Goal: Transaction & Acquisition: Purchase product/service

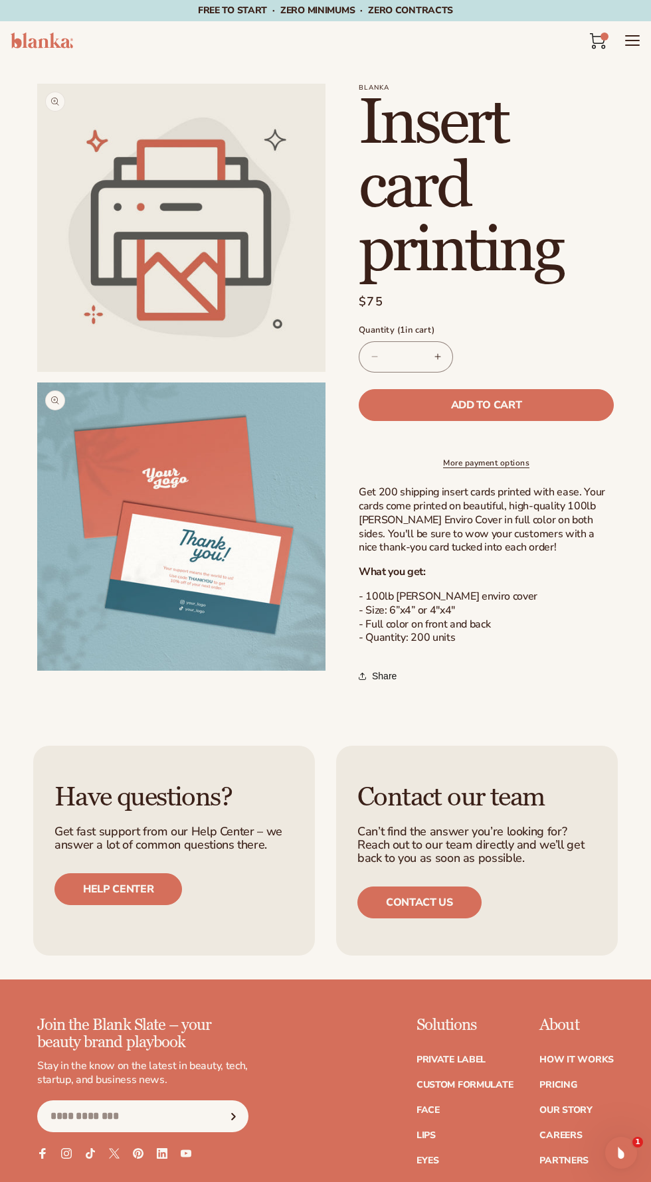
click at [603, 48] on icon at bounding box center [603, 46] width 3 height 3
click at [601, 33] on icon at bounding box center [598, 41] width 16 height 16
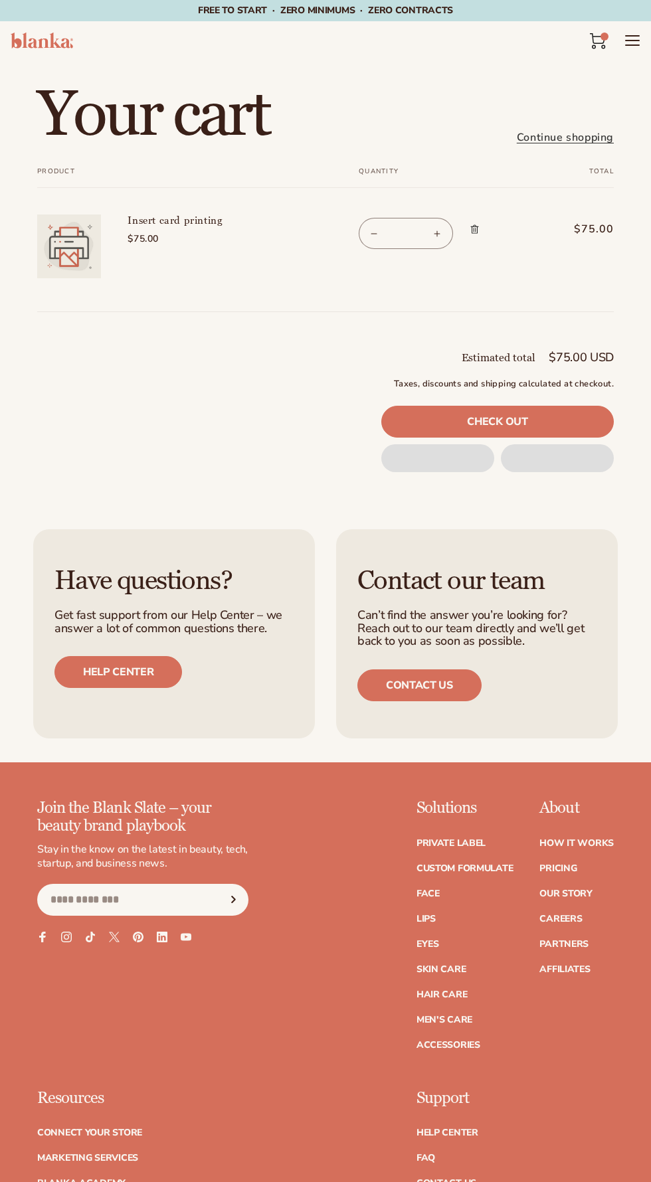
click at [171, 316] on cart-items "Your cart Continue shopping Your cart is empty Continue shopping Your cart Prod…" at bounding box center [325, 198] width 651 height 276
click at [159, 277] on td "Insert card printing $75.00" at bounding box center [213, 236] width 224 height 97
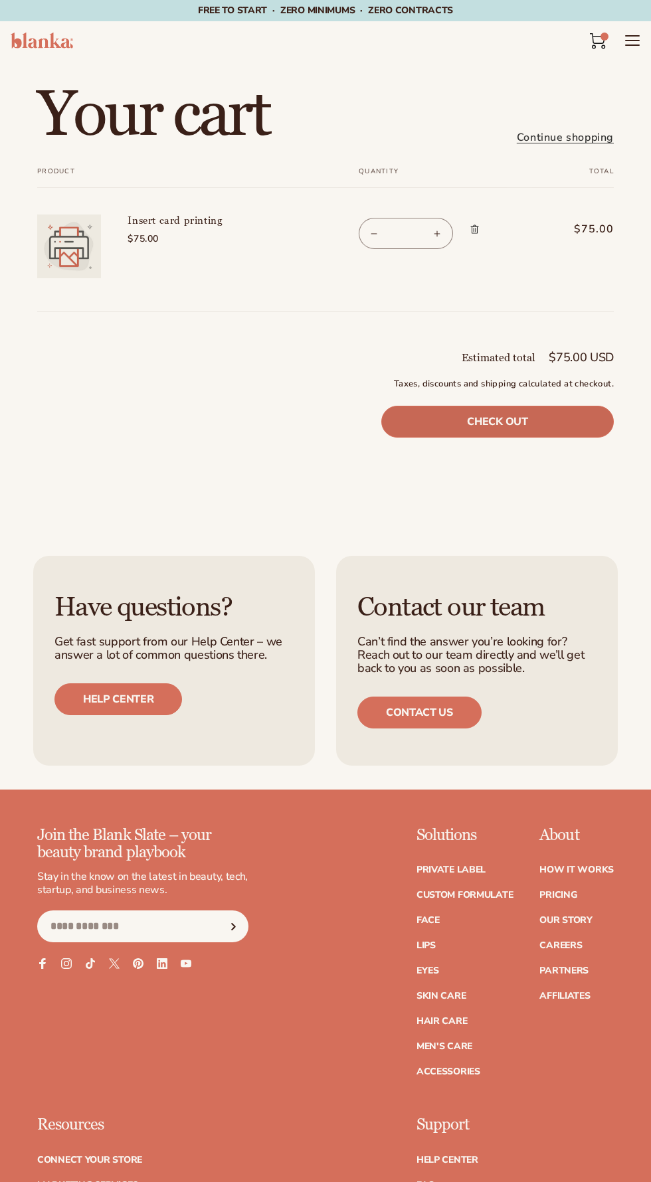
click at [558, 410] on link "Check out" at bounding box center [497, 422] width 232 height 32
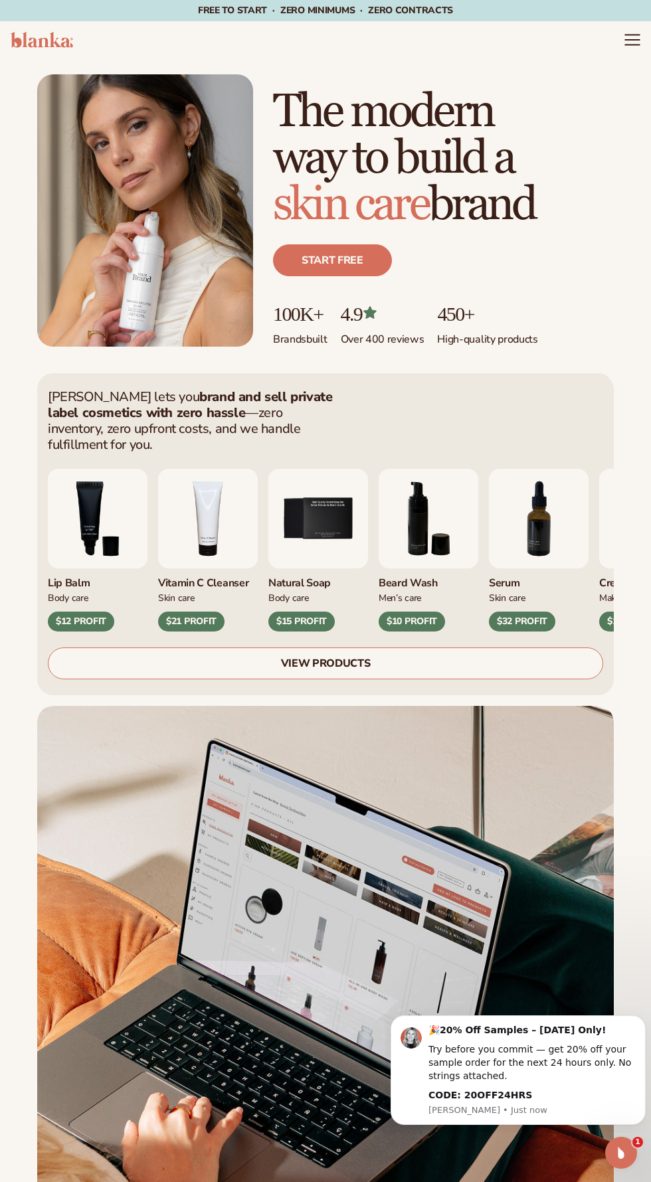
click at [630, 40] on icon "Menu" at bounding box center [632, 40] width 14 height 0
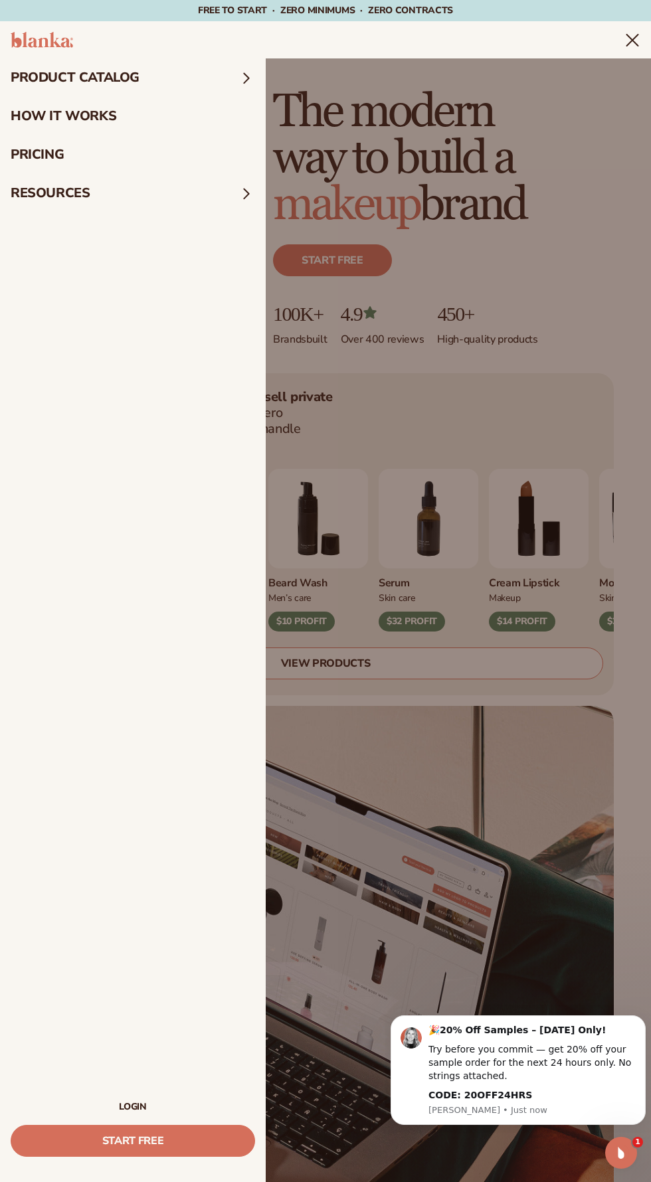
click at [107, 1106] on link "LOGIN" at bounding box center [133, 1106] width 244 height 9
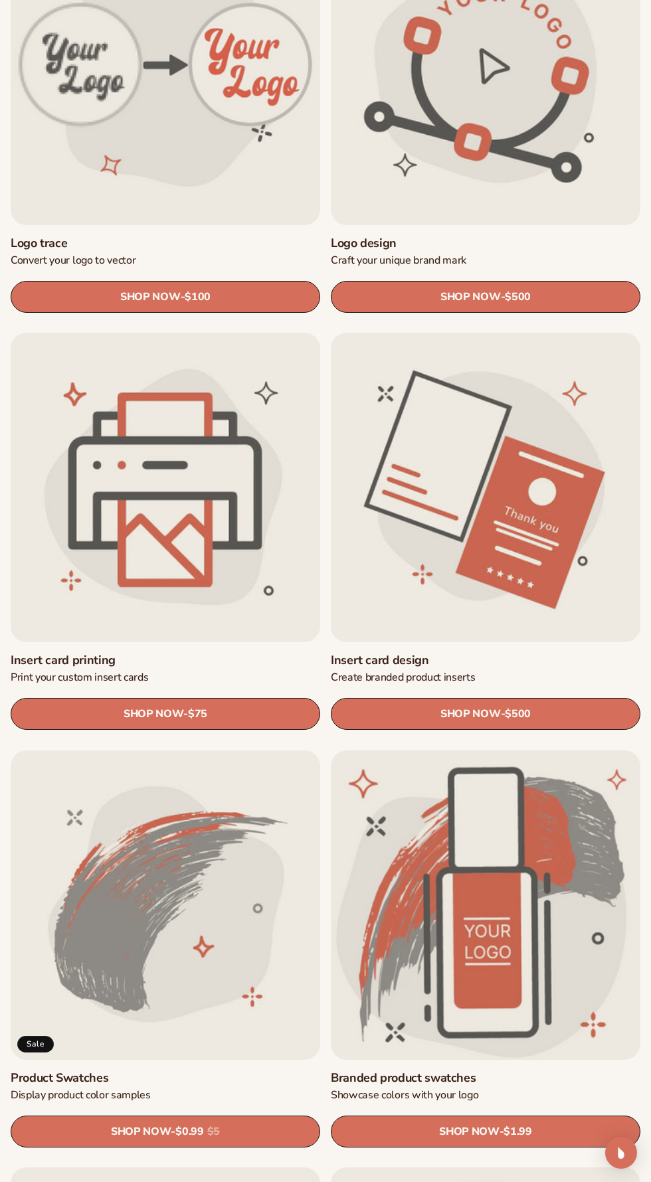
scroll to position [538, 0]
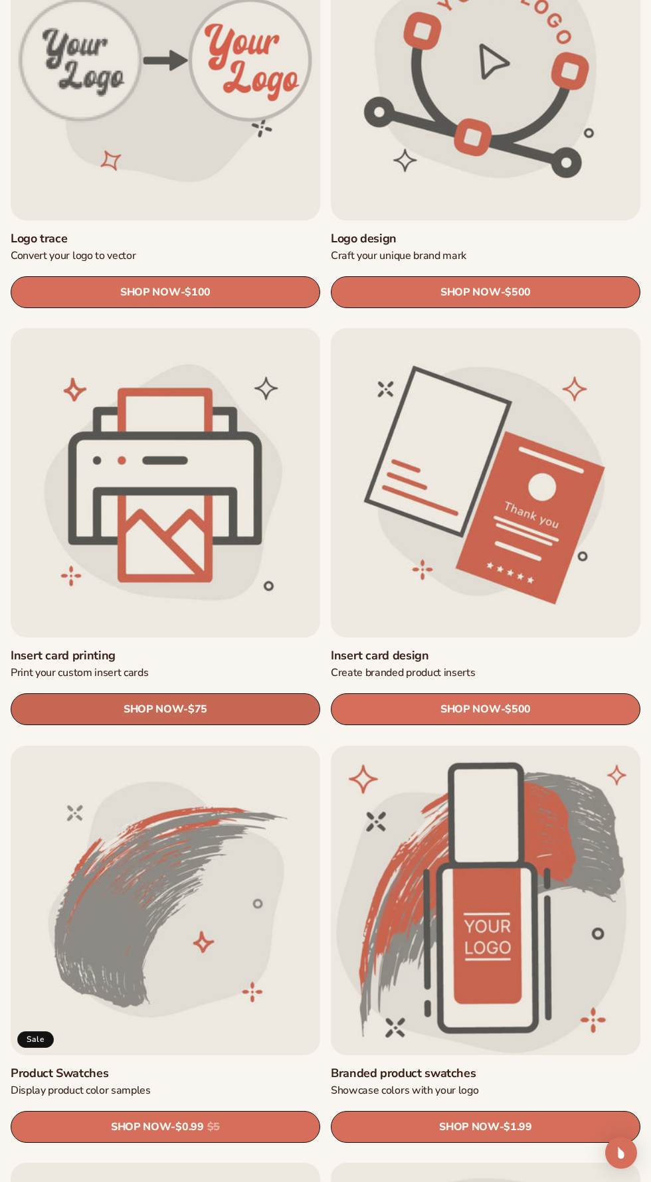
click at [62, 726] on link "SHOP NOW - Regular price $75 Sale price $75 Regular price Unit price / per" at bounding box center [165, 710] width 309 height 32
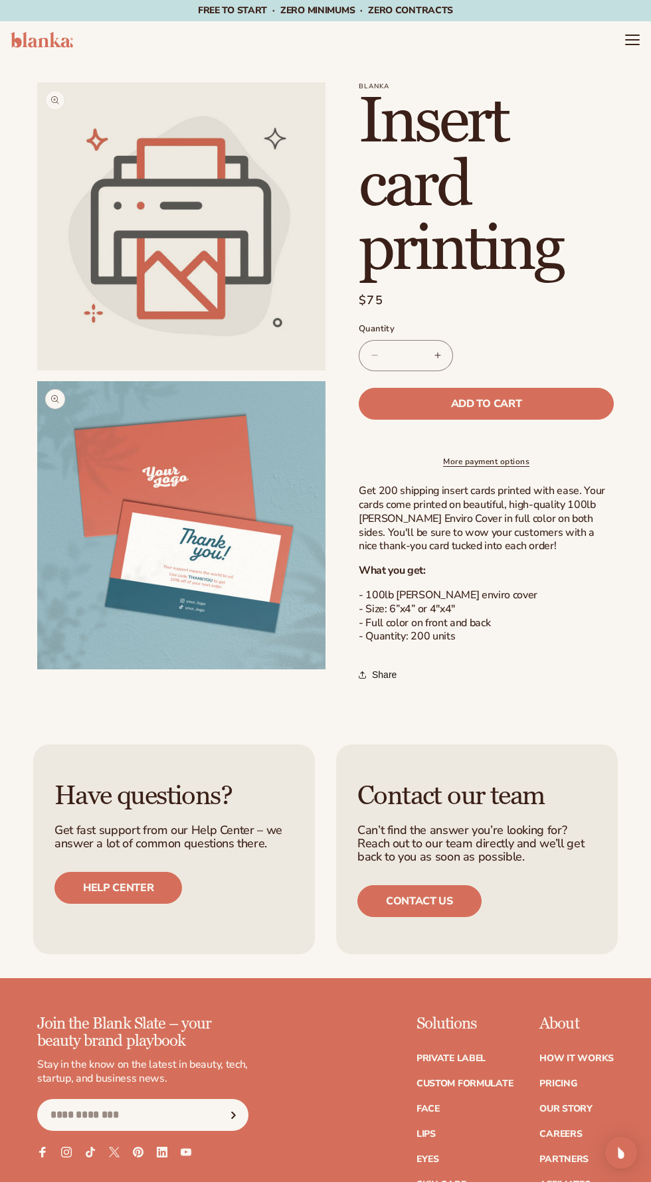
click at [620, 657] on div "Skip to product information Open media 1 in modal Open media 2 in modal NaN / o…" at bounding box center [325, 390] width 651 height 617
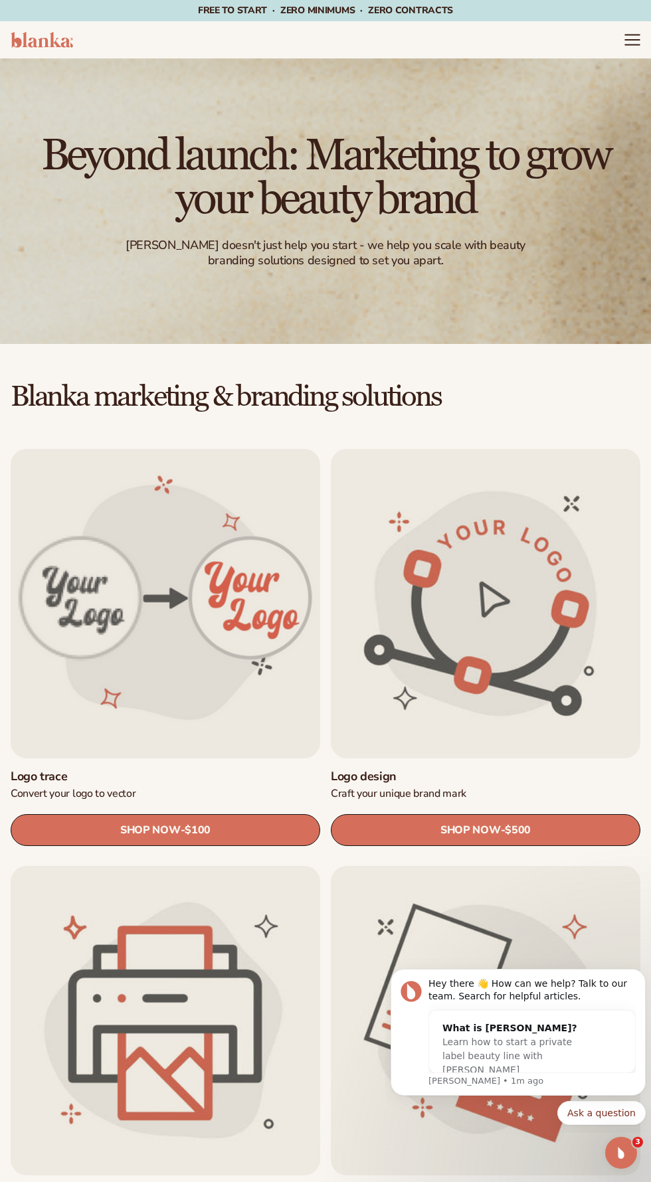
click at [629, 40] on icon "Menu" at bounding box center [632, 40] width 14 height 0
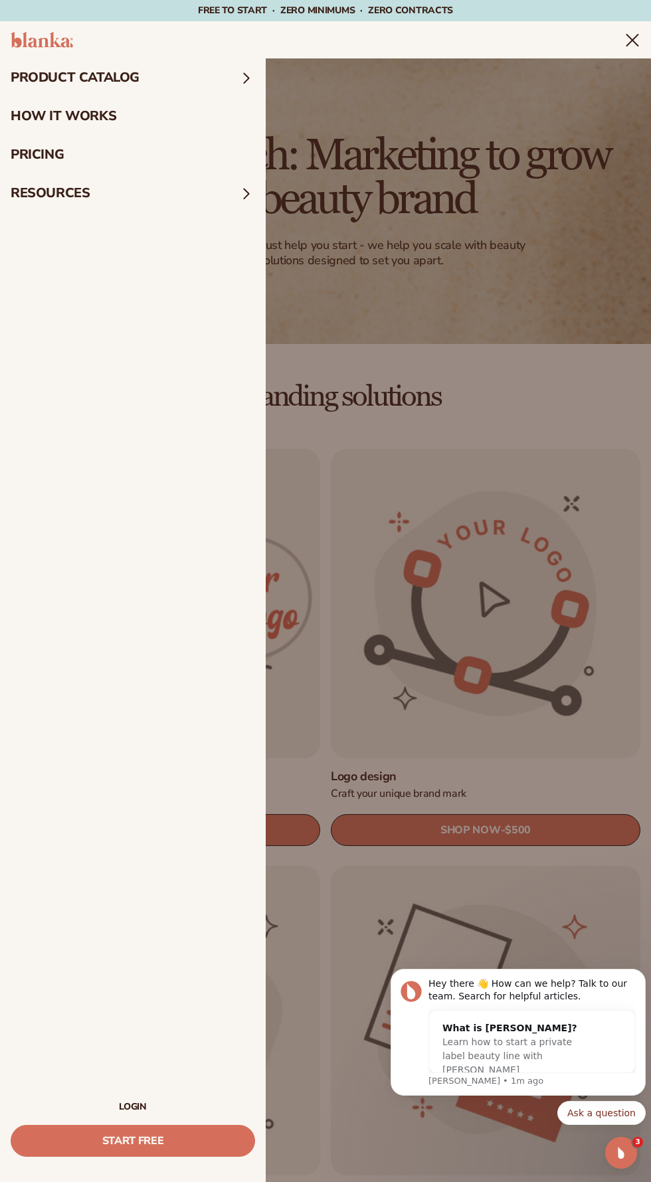
click at [29, 74] on summary "product catalog" at bounding box center [133, 77] width 266 height 39
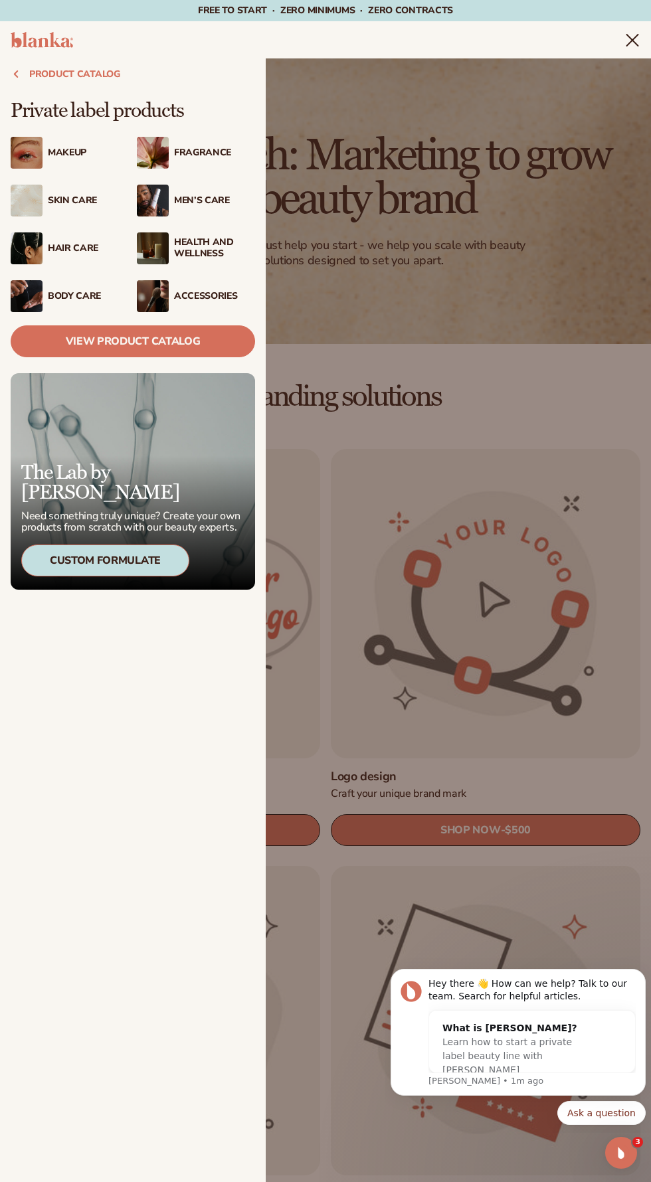
click at [17, 71] on icon at bounding box center [16, 74] width 3 height 6
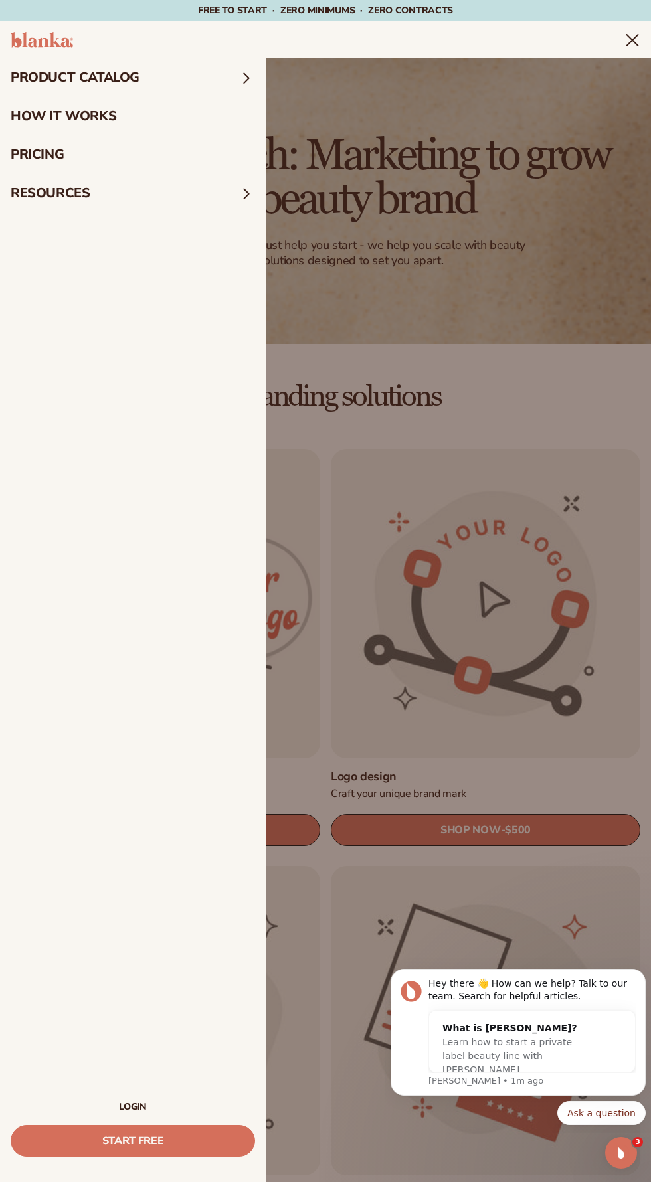
click at [102, 1104] on link "LOGIN" at bounding box center [133, 1106] width 244 height 9
